Goal: Task Accomplishment & Management: Use online tool/utility

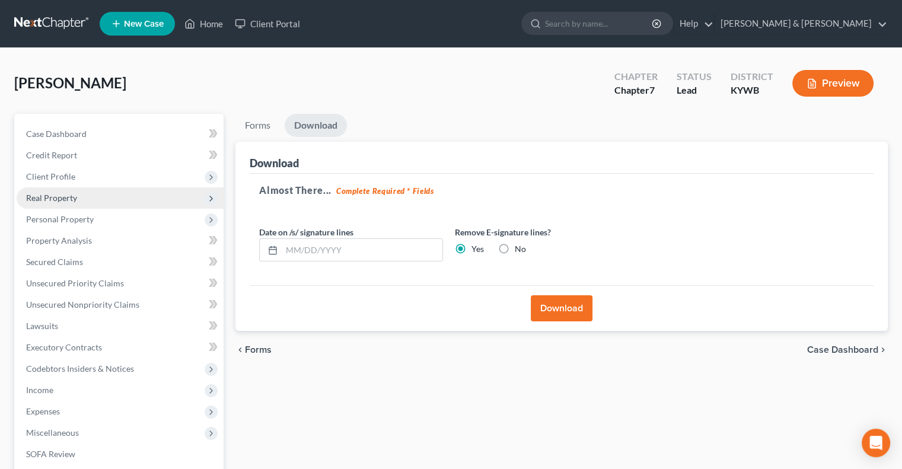
click at [72, 200] on span "Real Property" at bounding box center [51, 198] width 51 height 10
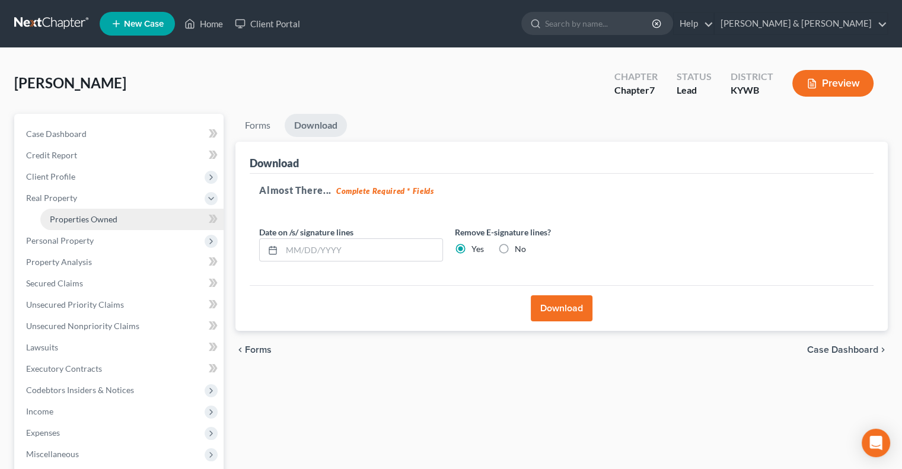
click at [82, 214] on span "Properties Owned" at bounding box center [84, 219] width 68 height 10
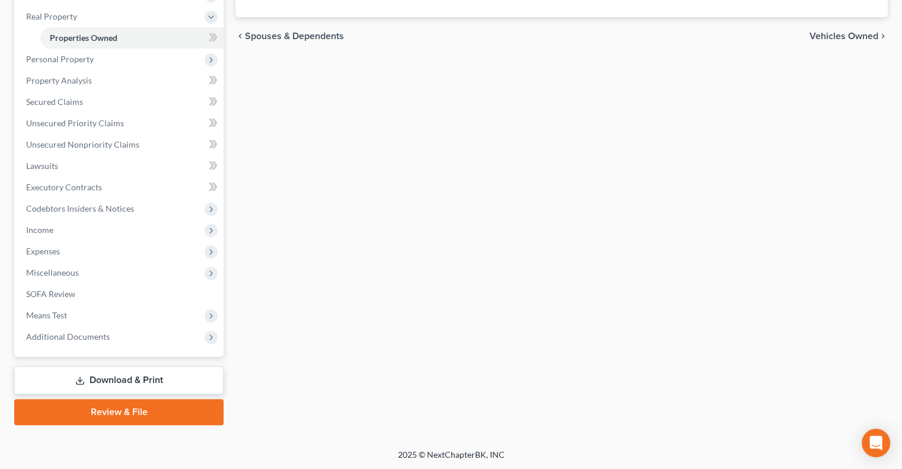
drag, startPoint x: 121, startPoint y: 377, endPoint x: 136, endPoint y: 372, distance: 15.6
click at [122, 377] on link "Download & Print" at bounding box center [118, 381] width 209 height 28
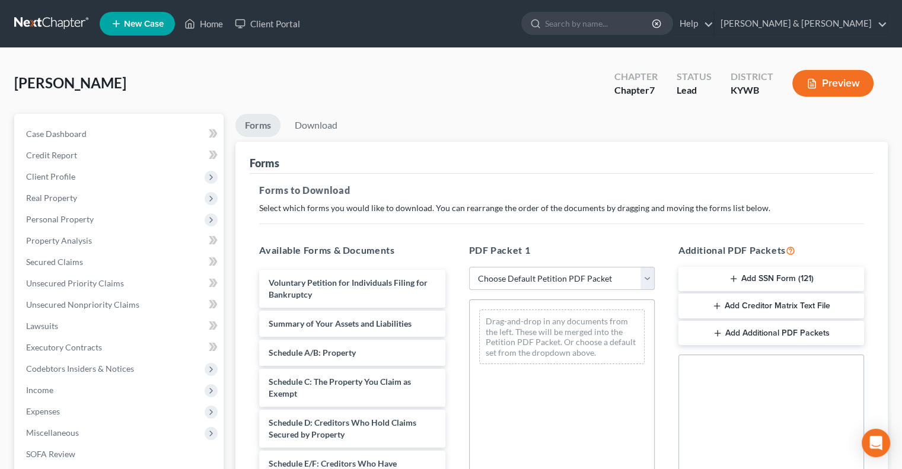
click at [741, 304] on button "Add Creditor Matrix Text File" at bounding box center [772, 306] width 186 height 25
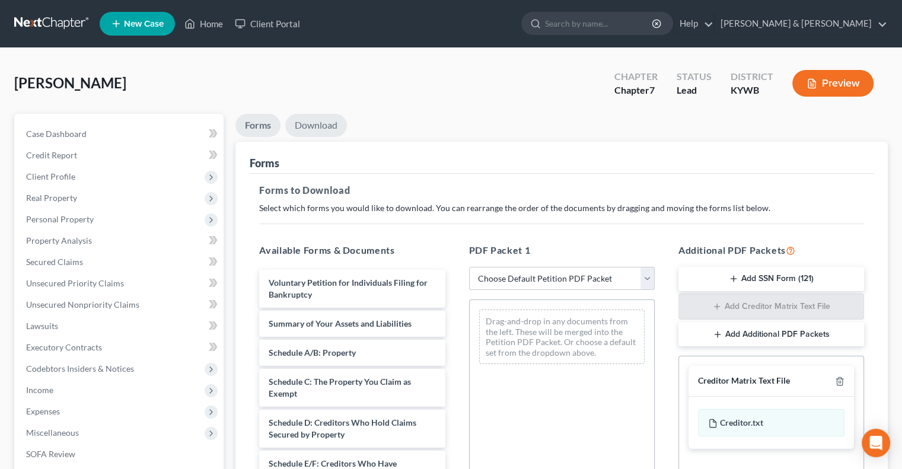
click at [313, 123] on link "Download" at bounding box center [316, 125] width 62 height 23
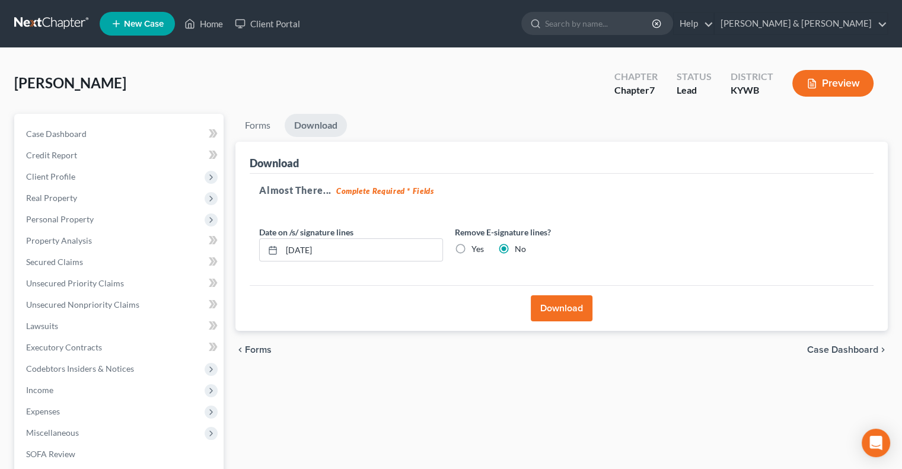
click at [472, 244] on label "Yes" at bounding box center [478, 249] width 12 height 12
click at [476, 244] on input "Yes" at bounding box center [480, 247] width 8 height 8
radio input "true"
radio input "false"
drag, startPoint x: 339, startPoint y: 251, endPoint x: 252, endPoint y: 246, distance: 86.7
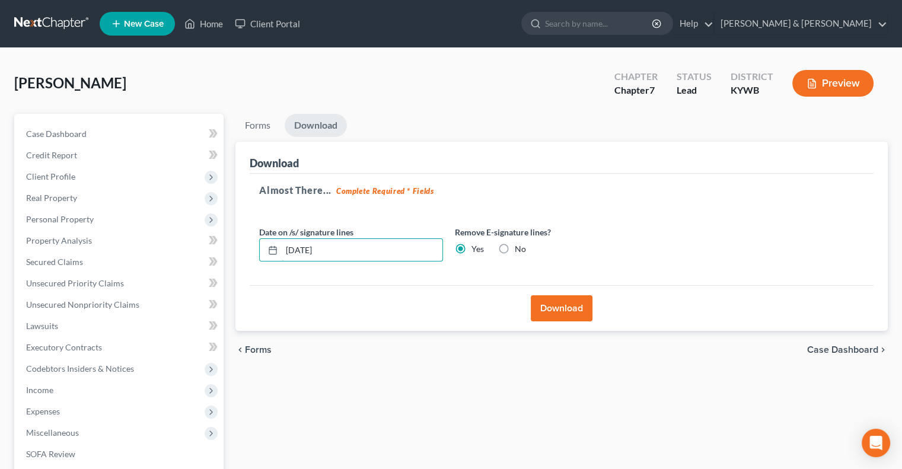
click at [252, 246] on div "Almost There... Complete Required * Fields Date on /s/ signature lines [DATE] R…" at bounding box center [562, 230] width 624 height 112
click at [569, 307] on button "Download" at bounding box center [562, 308] width 62 height 26
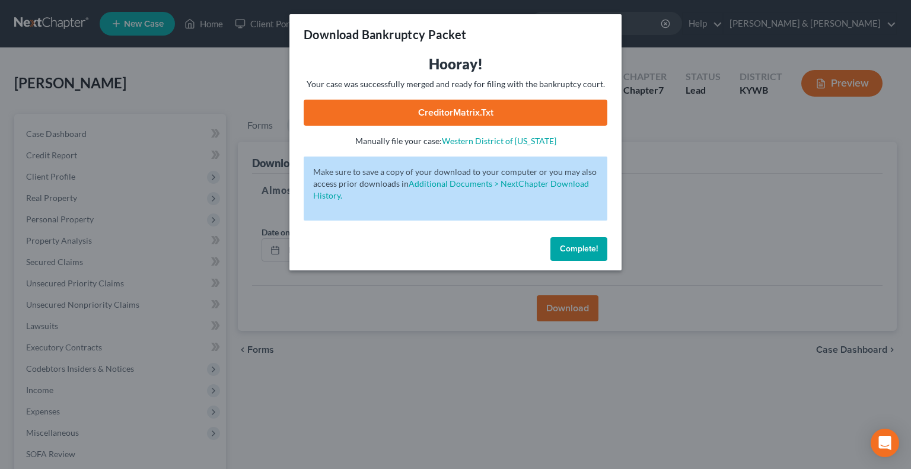
click at [478, 109] on link "CreditorMatrix.txt" at bounding box center [456, 113] width 304 height 26
click at [572, 250] on span "Complete!" at bounding box center [579, 249] width 38 height 10
